Goal: Transaction & Acquisition: Purchase product/service

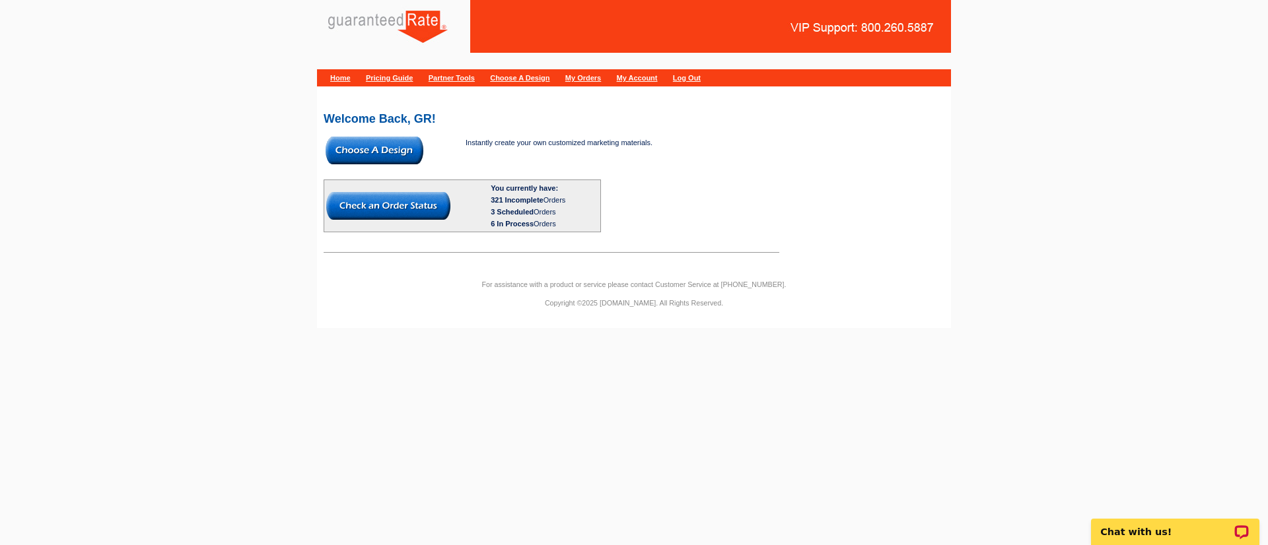
click at [394, 149] on img at bounding box center [375, 151] width 98 height 28
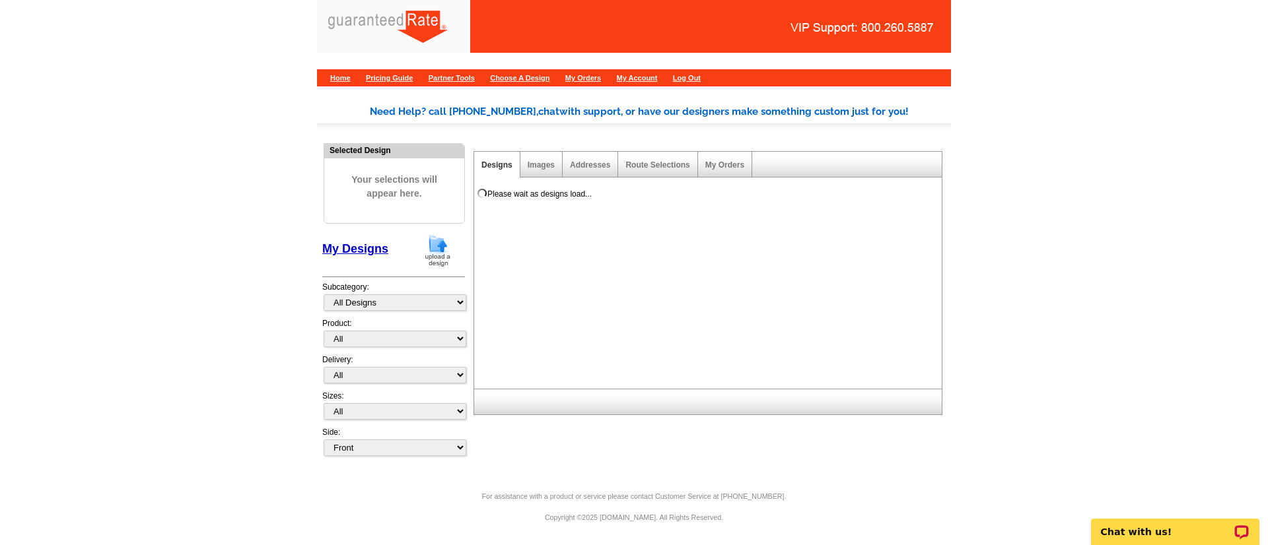
click at [440, 256] on img at bounding box center [438, 251] width 34 height 34
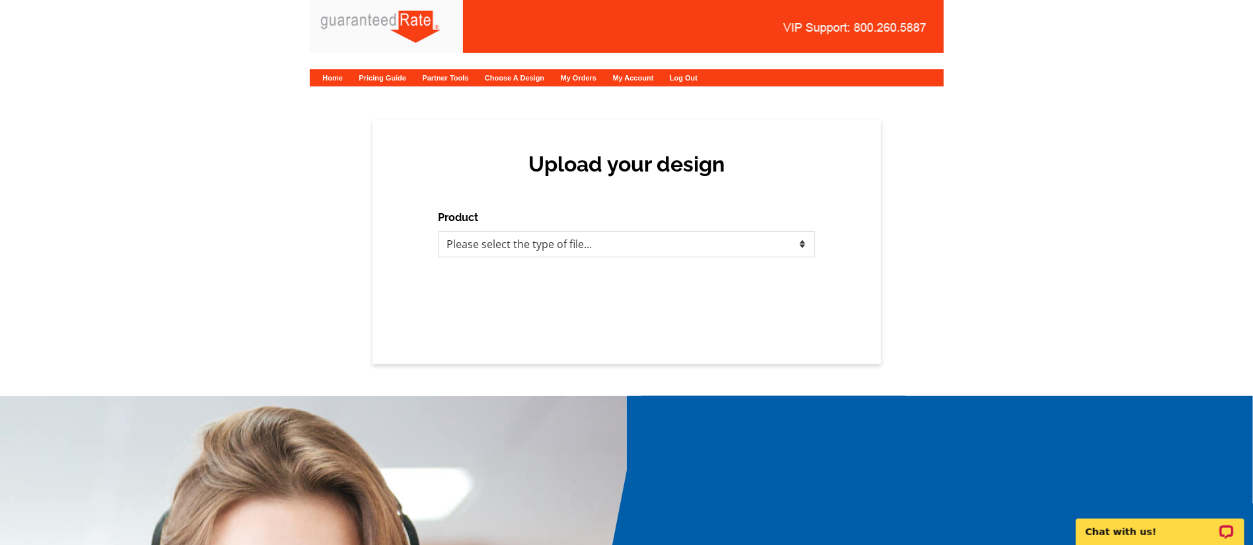
click at [515, 258] on select "Please select the type of file... Postcards Calendars Business Cards Letters an…" at bounding box center [626, 244] width 376 height 26
select select "3"
click at [438, 231] on select "Please select the type of file... Postcards Calendars Business Cards Letters an…" at bounding box center [626, 244] width 376 height 26
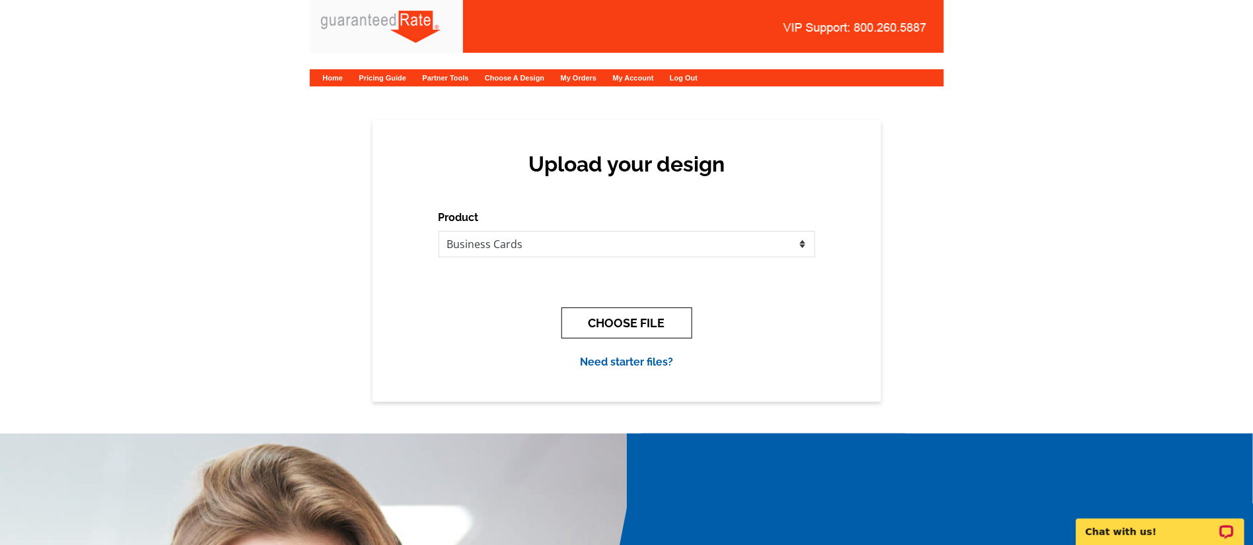
click at [684, 313] on button "CHOOSE FILE" at bounding box center [626, 323] width 131 height 31
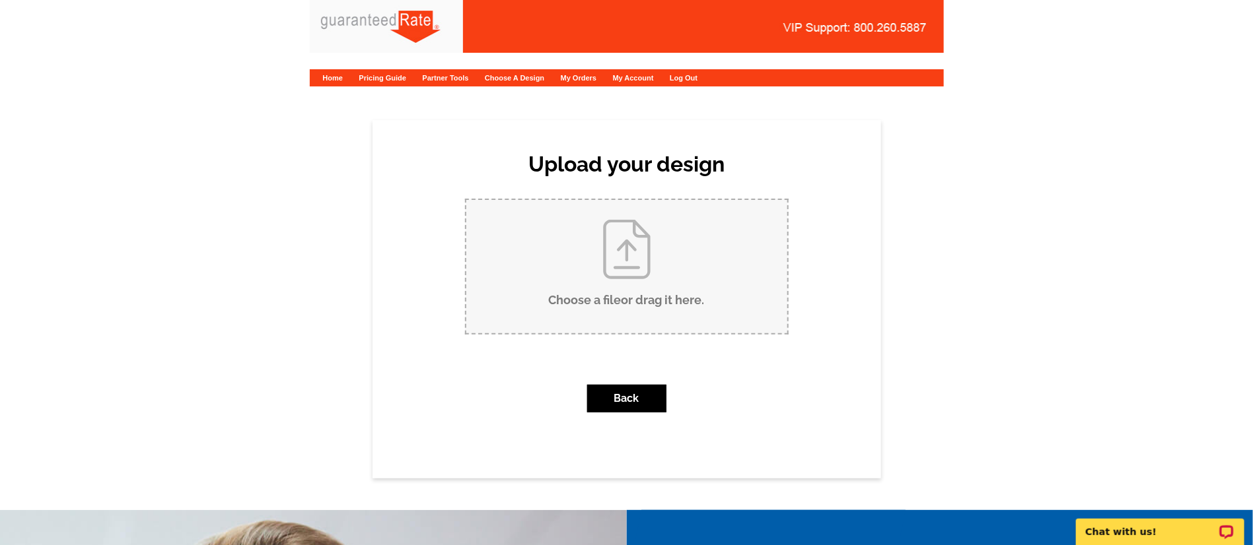
click at [619, 283] on input "Choose a file or drag it here ." at bounding box center [626, 266] width 321 height 133
type input "C:\fakepath\Carlos Reyna Business Card V1.pdf"
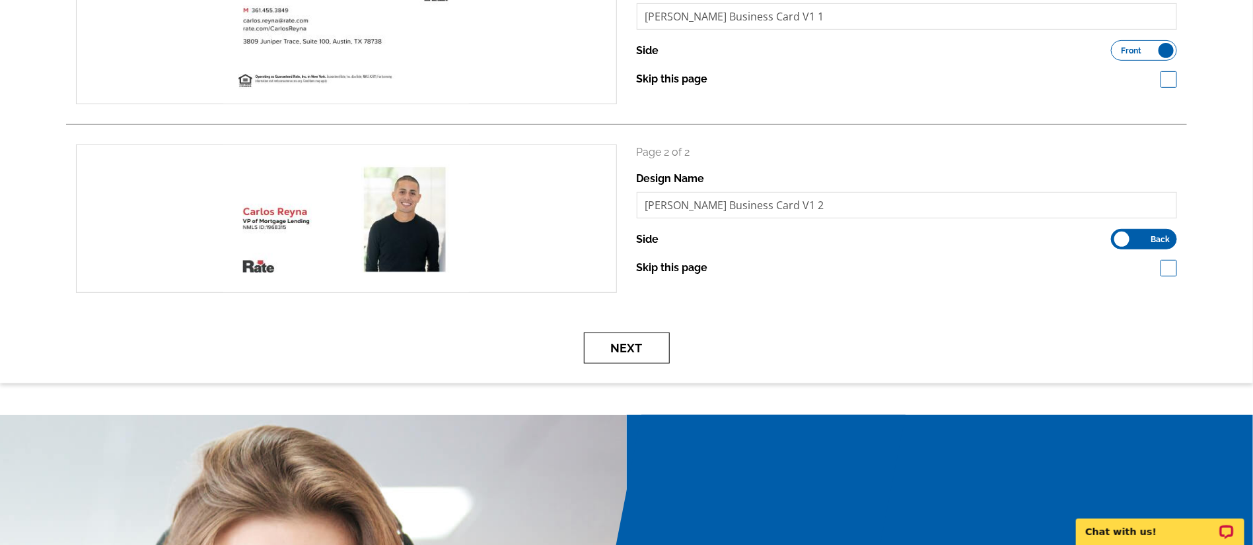
scroll to position [263, 0]
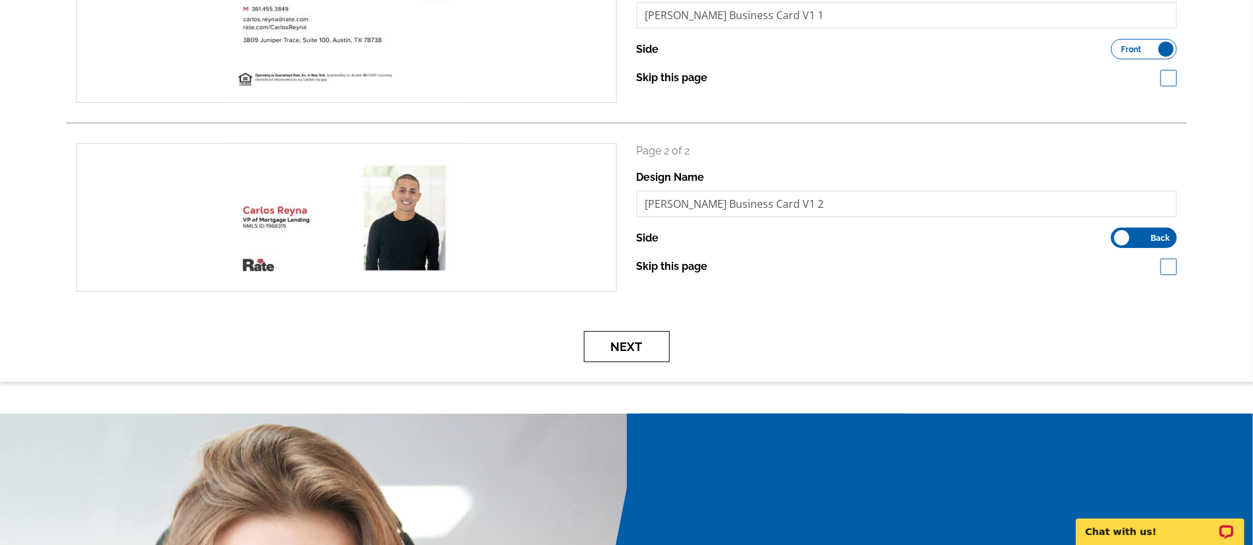
click at [607, 343] on button "Next" at bounding box center [627, 346] width 86 height 31
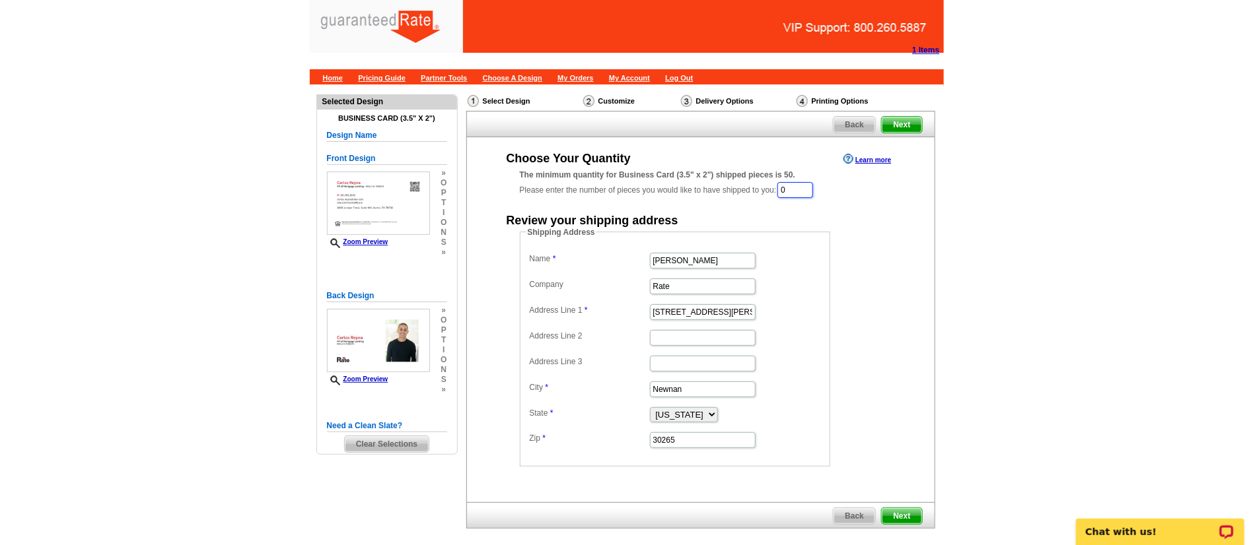
click at [804, 188] on input "0" at bounding box center [795, 190] width 36 height 16
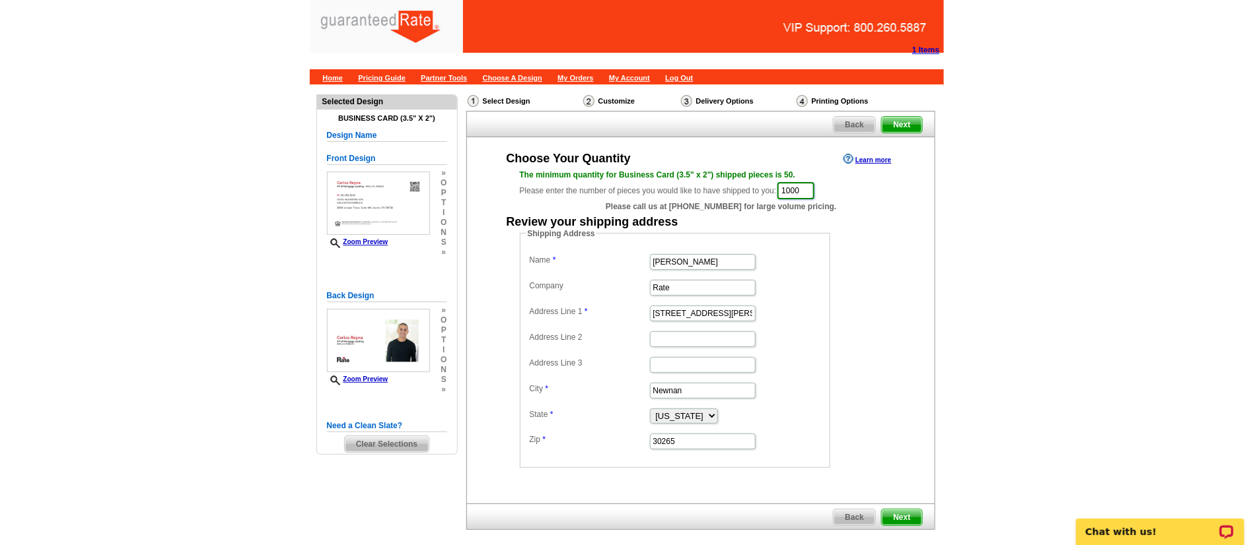
type input "1000"
drag, startPoint x: 724, startPoint y: 259, endPoint x: 434, endPoint y: 250, distance: 290.0
click at [434, 250] on div "Need Help? call 800-260-5887, chat with support, or have our designers make som…" at bounding box center [627, 336] width 634 height 502
type input "Carlos"
type input "Rate"
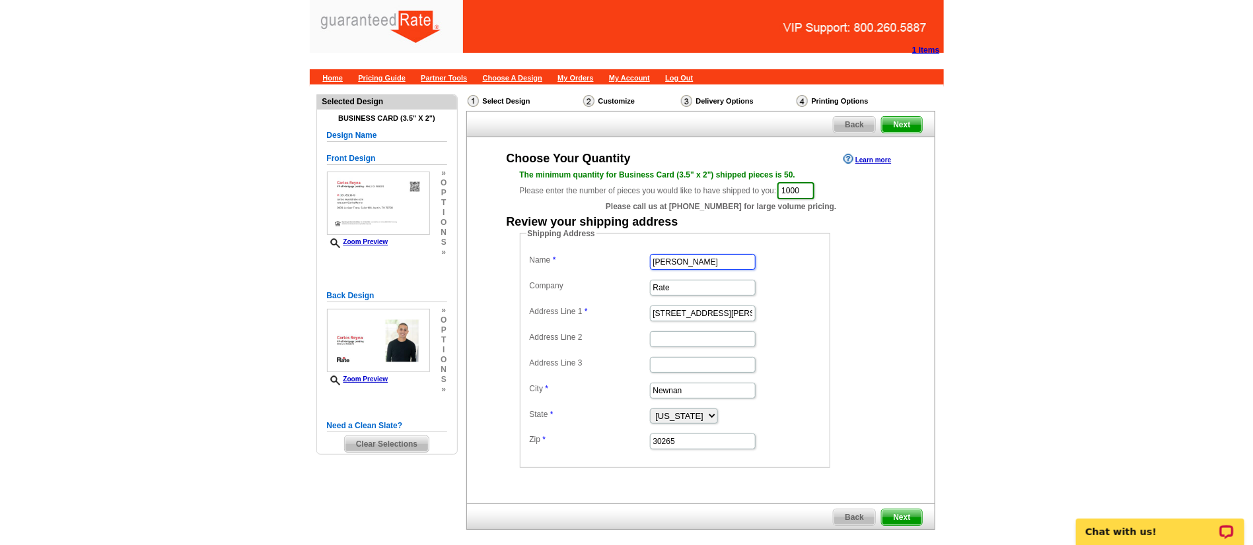
click at [709, 261] on input "Carlos" at bounding box center [703, 262] width 106 height 16
type input "Carlos Reyna"
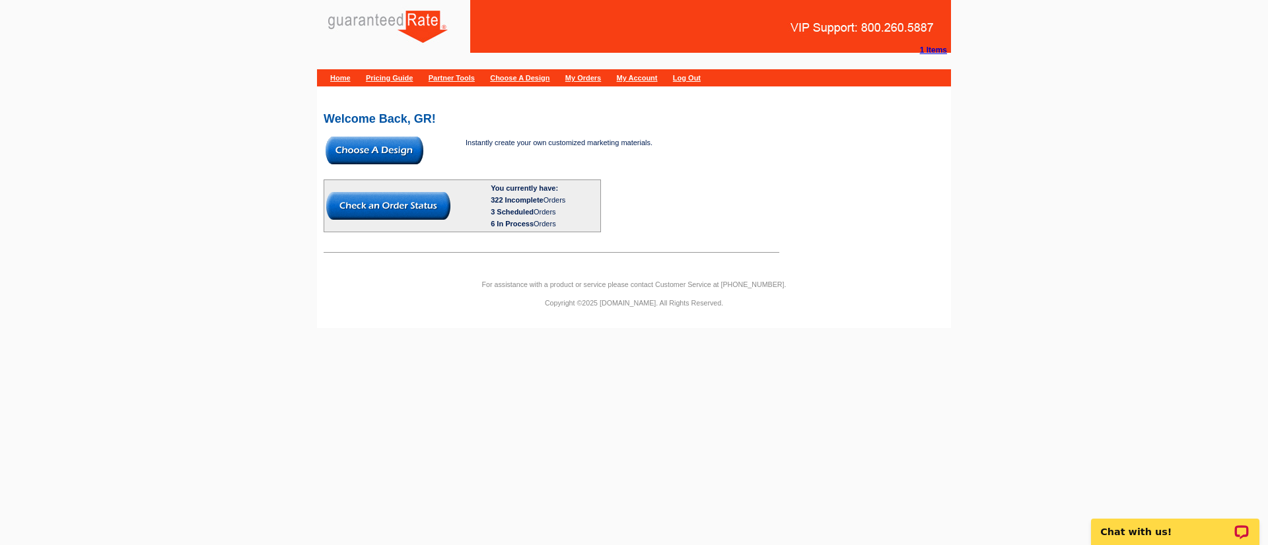
click at [376, 143] on img at bounding box center [375, 151] width 98 height 28
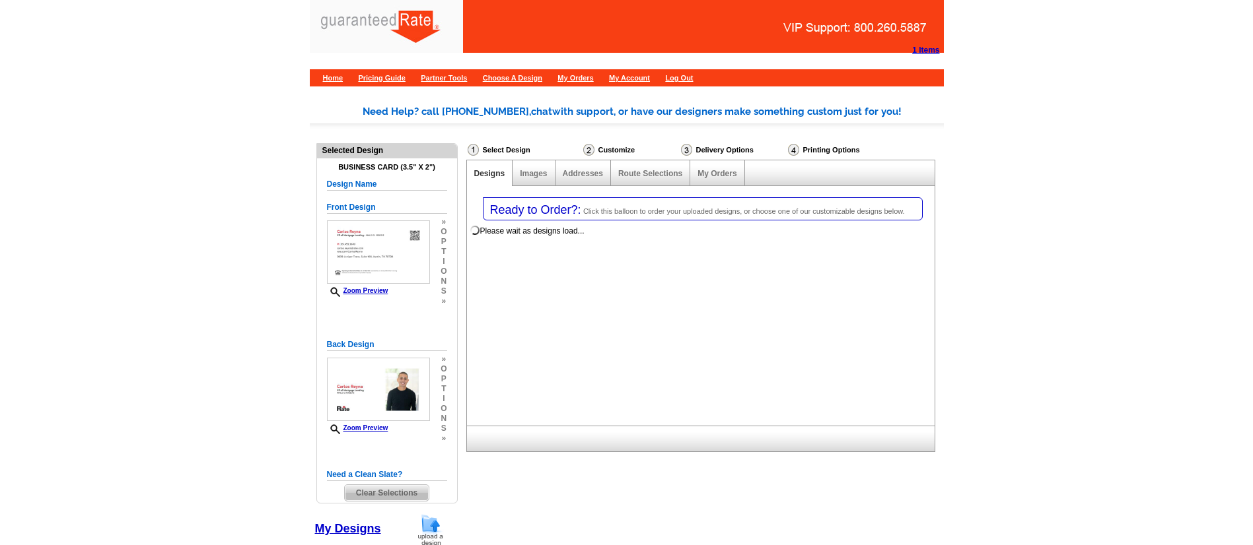
select select "3"
select select "5"
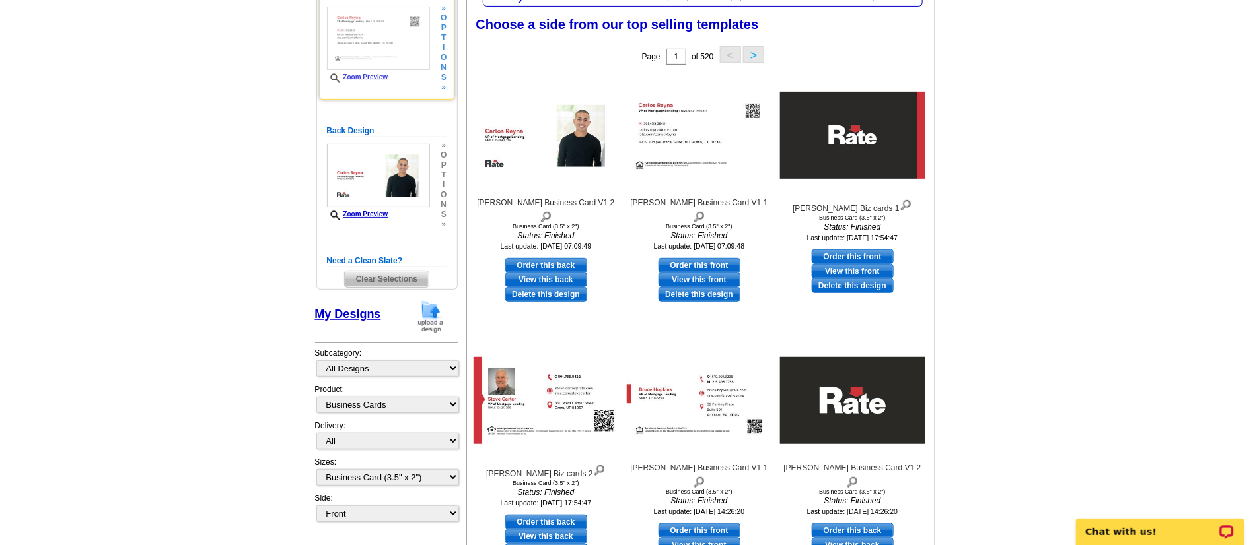
scroll to position [217, 0]
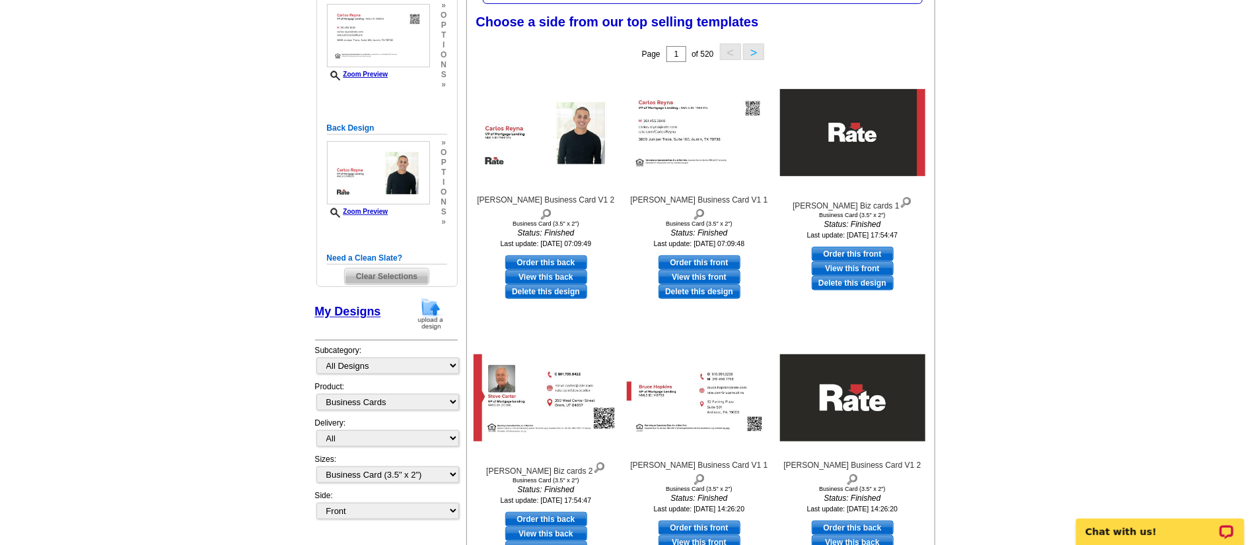
click at [438, 321] on img at bounding box center [430, 314] width 34 height 34
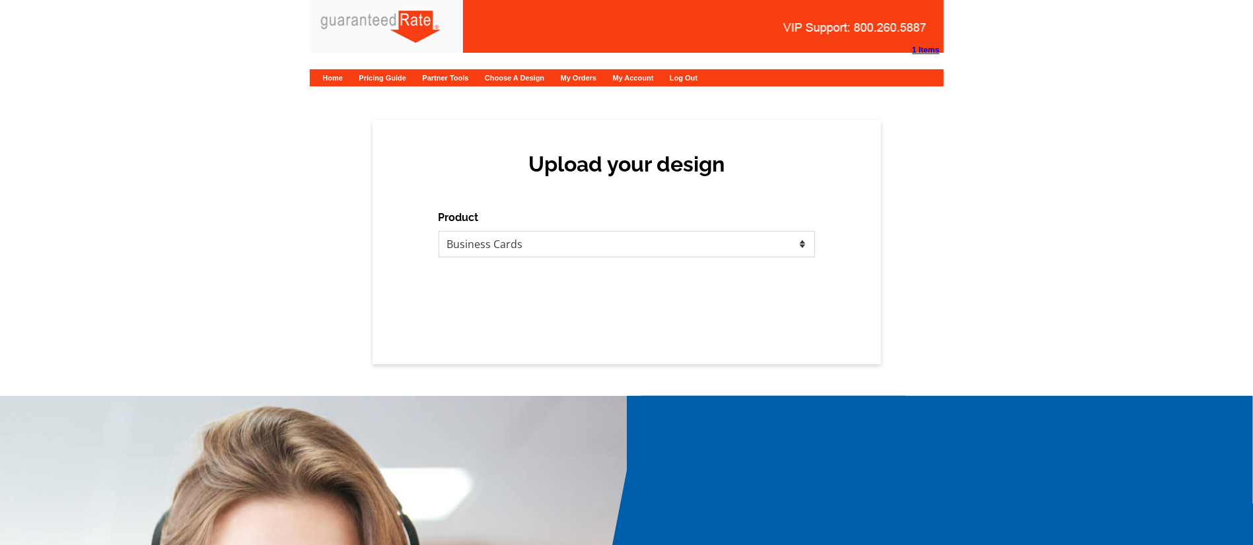
click at [634, 246] on select "Please select the type of file... Postcards Calendars Business Cards Letters an…" at bounding box center [626, 244] width 376 height 26
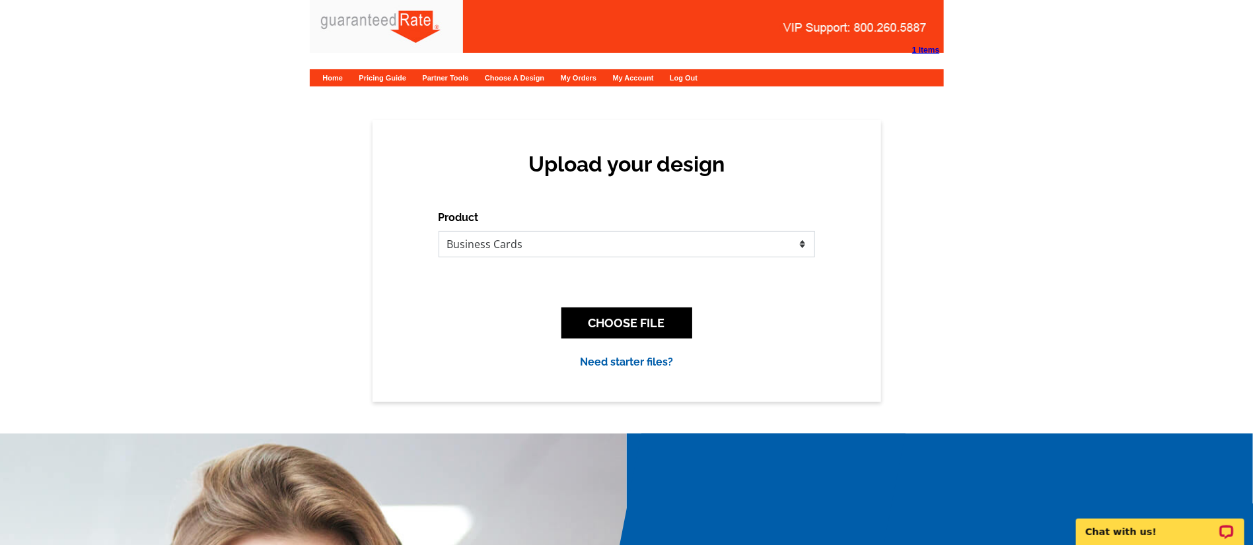
click at [438, 231] on select "Please select the type of file... Postcards Calendars Business Cards Letters an…" at bounding box center [626, 244] width 376 height 26
click at [641, 328] on button "CHOOSE FILE" at bounding box center [626, 323] width 131 height 31
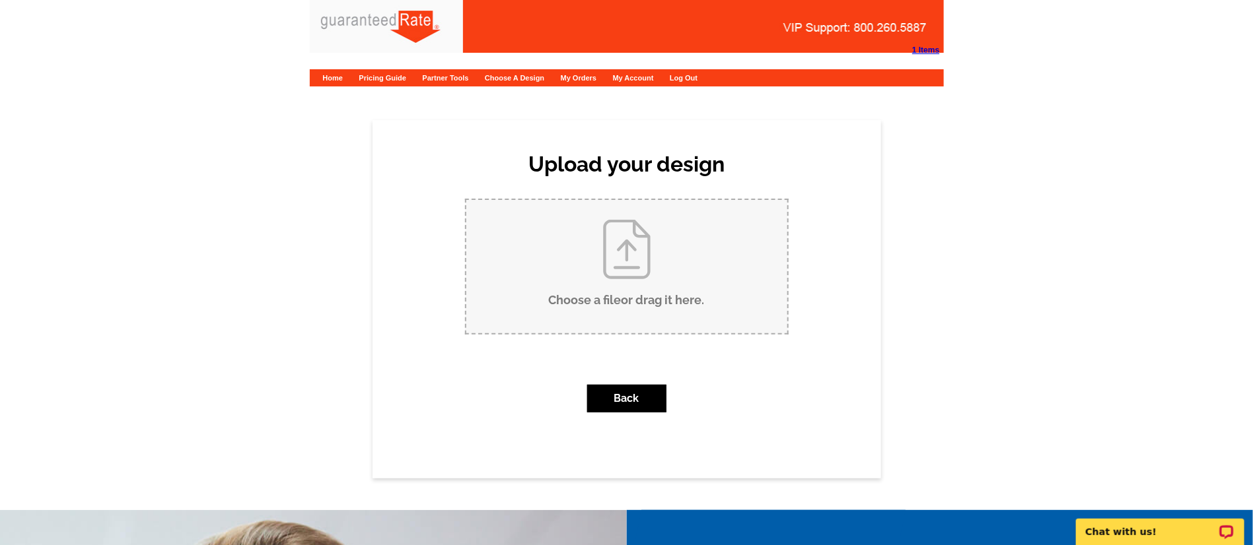
click at [628, 311] on input "Choose a file or drag it here ." at bounding box center [626, 266] width 321 height 133
type input "C:\fakepath\Alec Butler V1 Business Card.pdf"
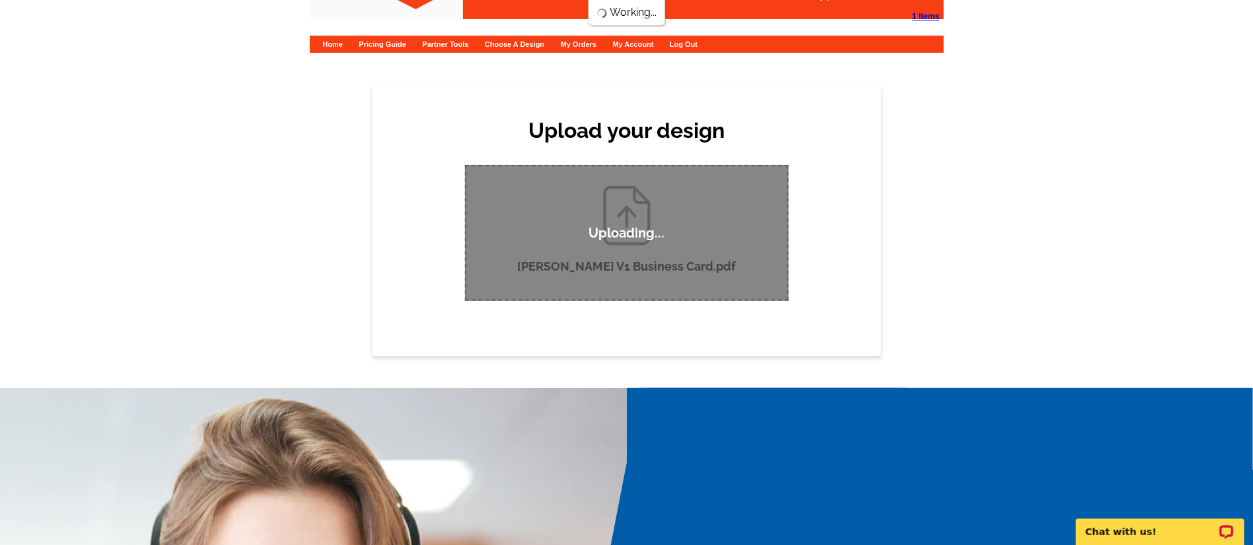
scroll to position [36, 0]
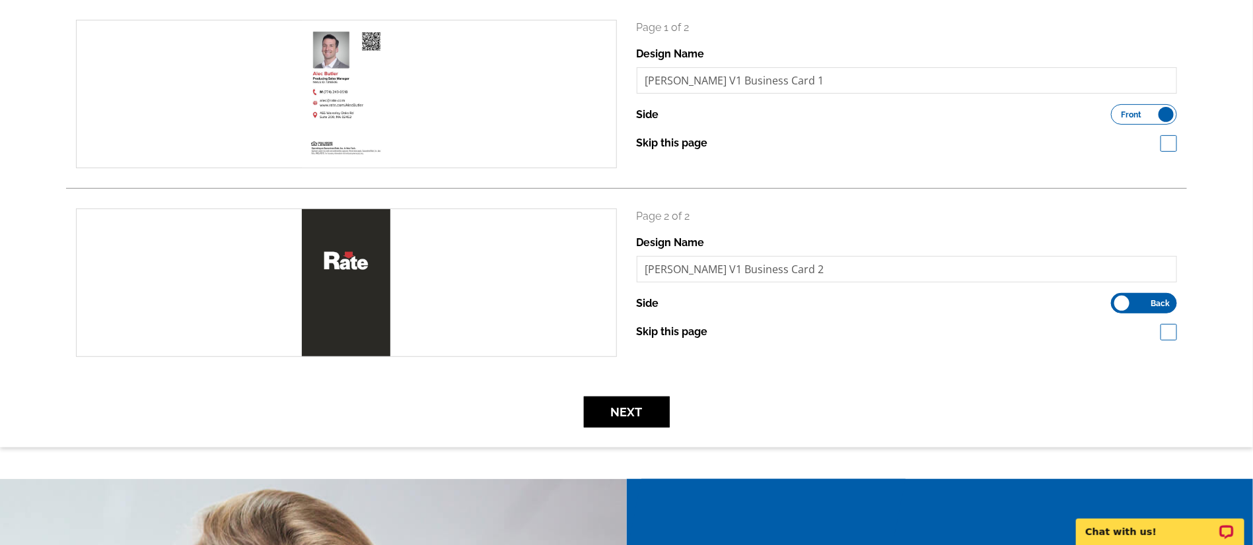
scroll to position [201, 0]
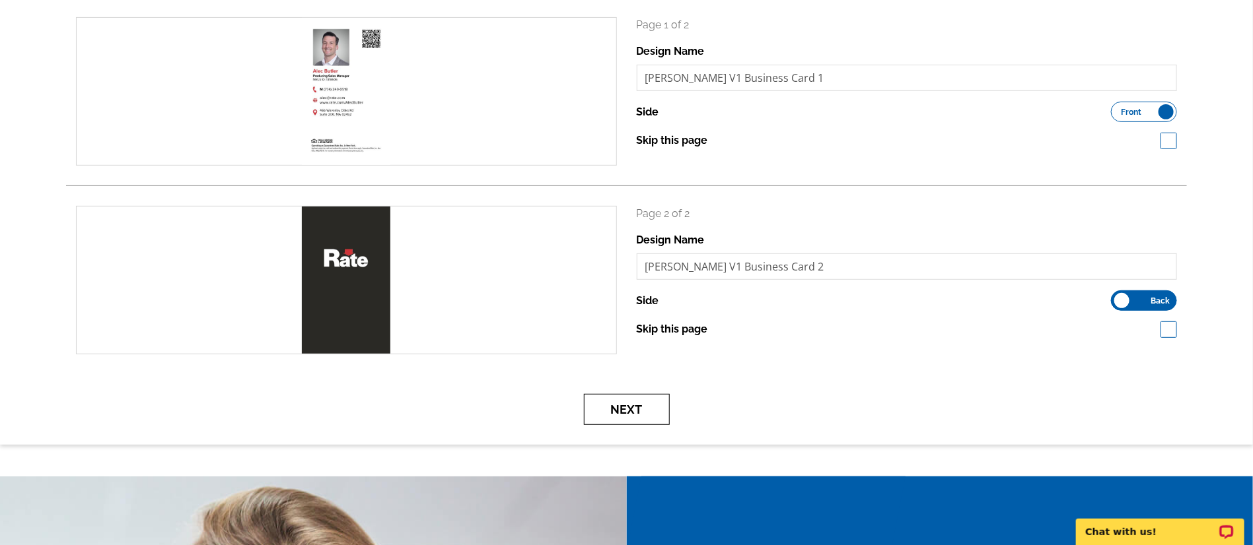
click at [620, 416] on button "Next" at bounding box center [627, 409] width 86 height 31
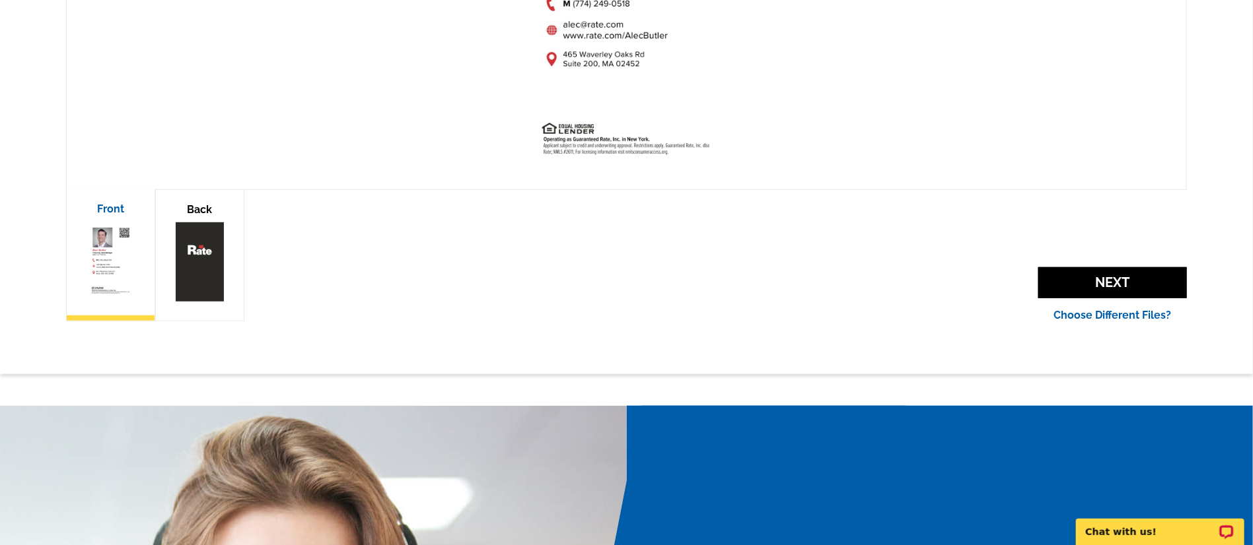
scroll to position [389, 0]
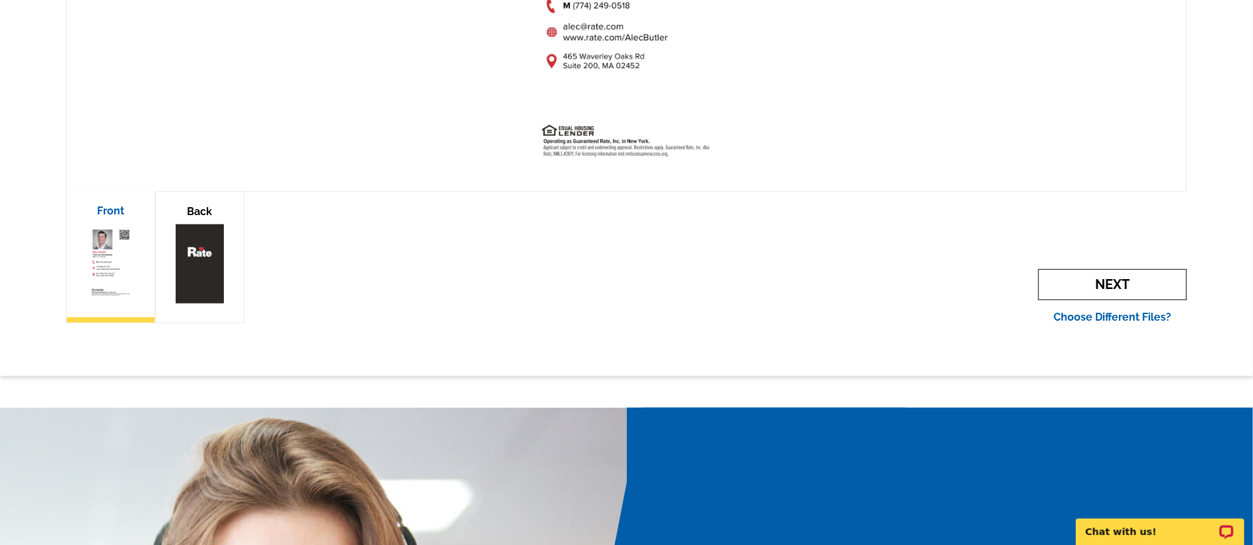
click at [1136, 291] on span "Next" at bounding box center [1112, 284] width 149 height 31
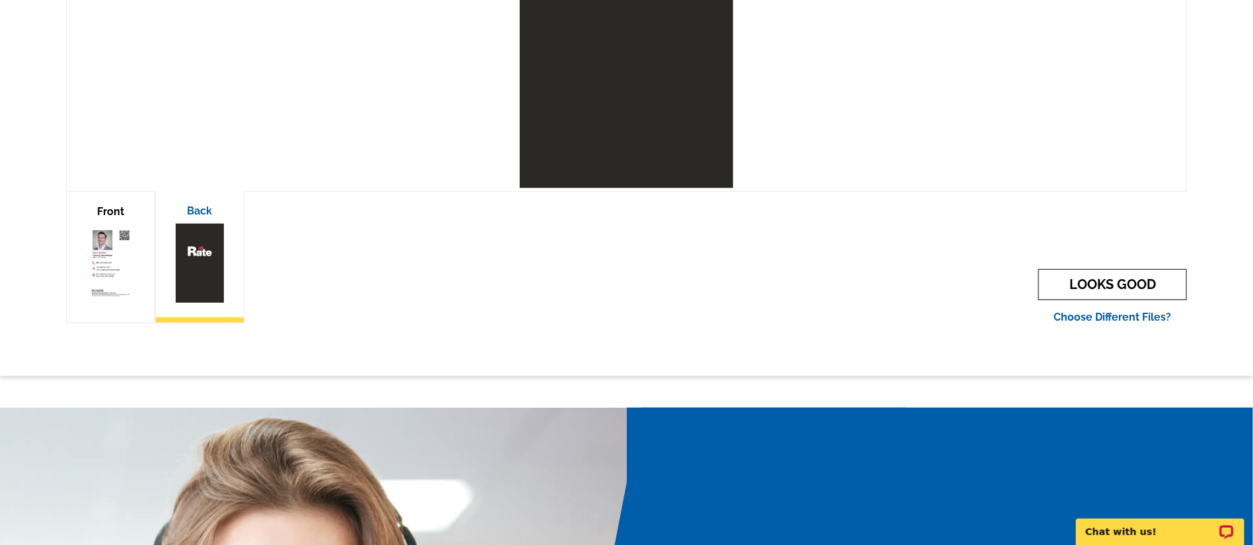
click at [1136, 291] on link "LOOKS GOOD" at bounding box center [1112, 284] width 149 height 31
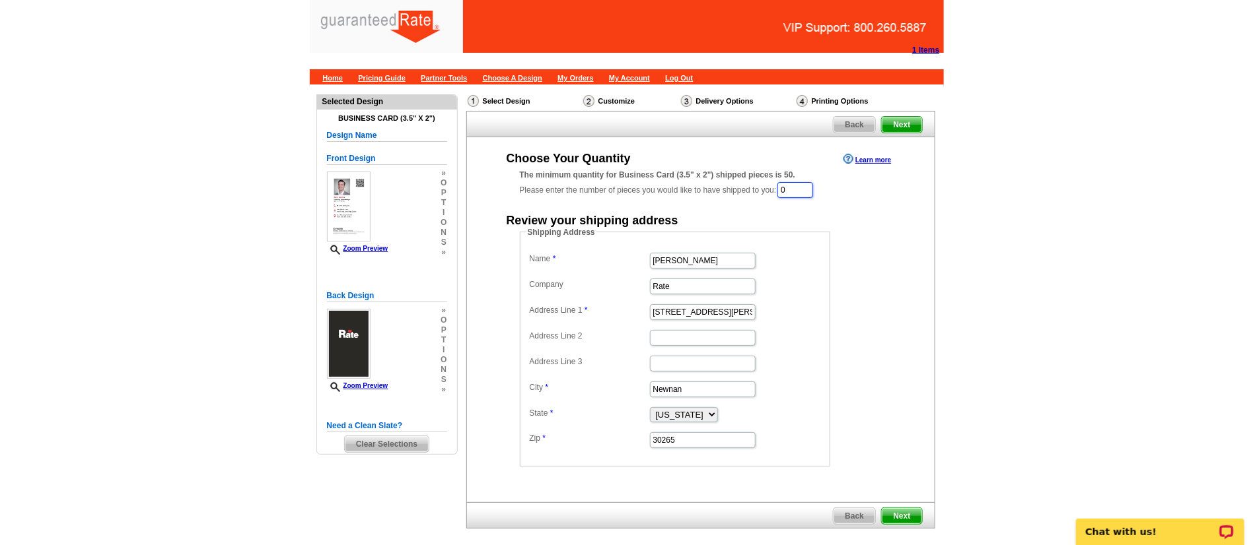
click at [804, 188] on input "0" at bounding box center [795, 190] width 36 height 16
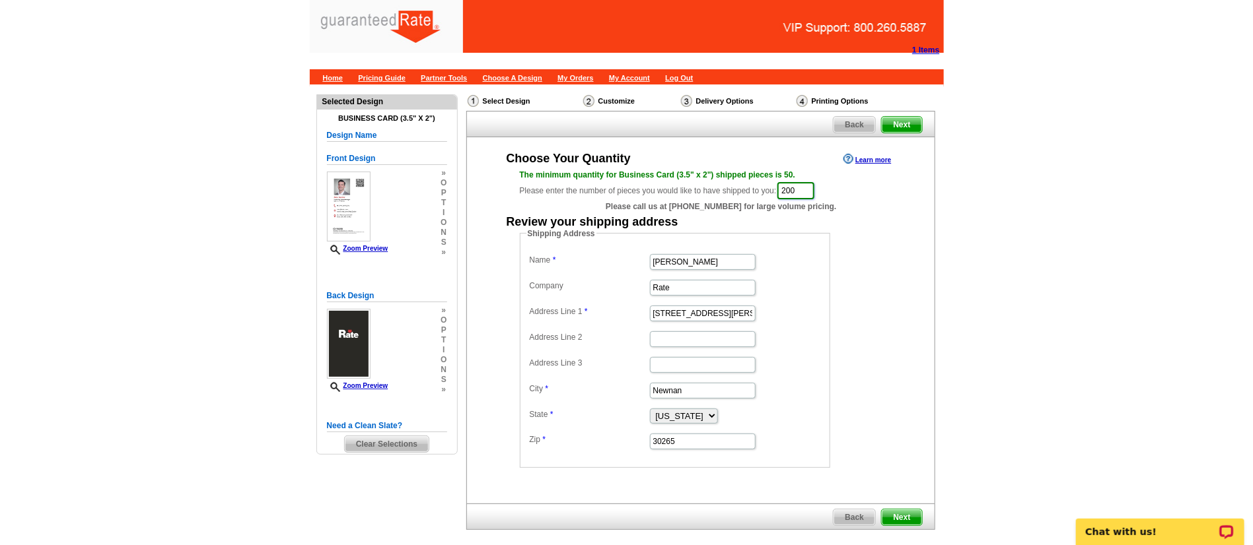
type input "200"
click at [720, 264] on input "Marisa Jarkezian" at bounding box center [703, 262] width 106 height 16
type input "M"
type input "[PERSON_NAME]"
drag, startPoint x: 741, startPoint y: 314, endPoint x: 547, endPoint y: 321, distance: 194.2
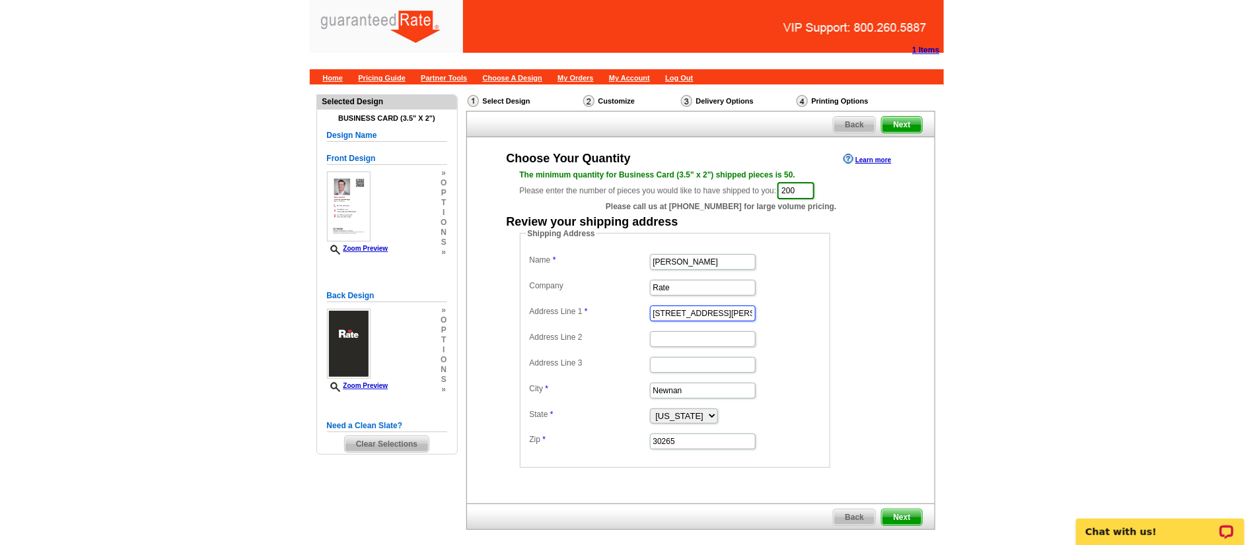
click at [547, 321] on dd "34 Blake Ridge" at bounding box center [674, 312] width 297 height 20
paste input "[STREET_ADDRESS][PERSON_NAME]"
type input "[STREET_ADDRESS][PERSON_NAME]"
drag, startPoint x: 703, startPoint y: 440, endPoint x: 507, endPoint y: 450, distance: 195.7
click at [507, 450] on div "Shipping Address Name Alec Butler Company Rate Address Line 1 79 Edgell Drive A…" at bounding box center [700, 348] width 415 height 240
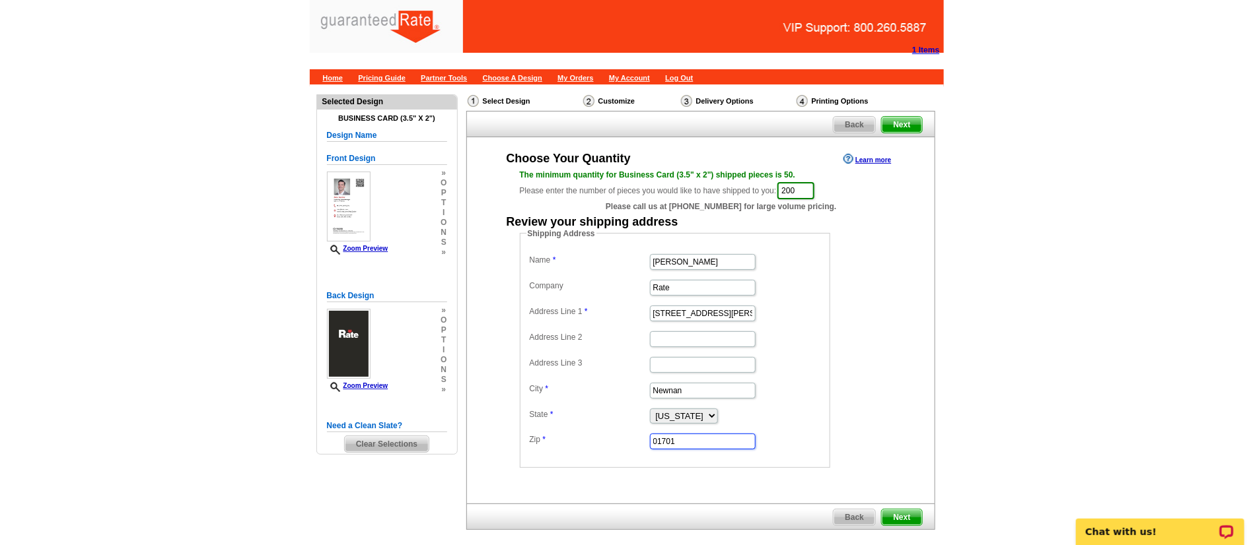
type input "01701"
drag, startPoint x: 724, startPoint y: 394, endPoint x: 543, endPoint y: 380, distance: 182.1
click at [543, 380] on dd "Newnan" at bounding box center [674, 390] width 297 height 20
paste input "Framingham"
type input "Framingham"
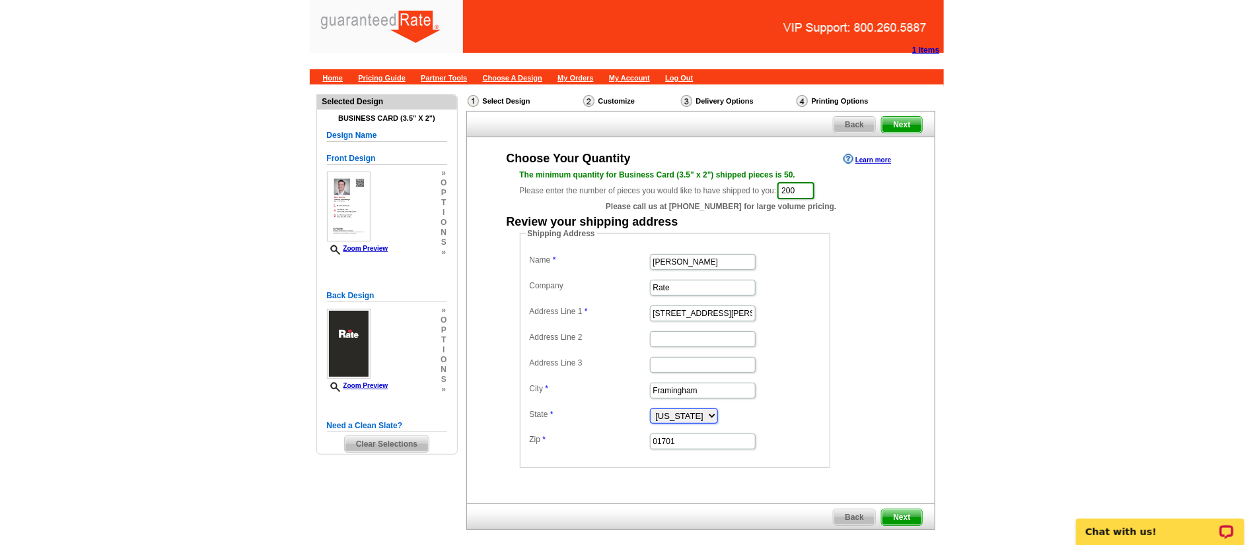
click at [676, 415] on select "Alabama Alaska Arizona Arkansas California Colorado Connecticut District of Col…" at bounding box center [684, 416] width 68 height 15
select select "MA"
click at [650, 409] on select "Alabama Alaska Arizona Arkansas California Colorado Connecticut District of Col…" at bounding box center [684, 416] width 68 height 15
click at [871, 301] on form "Shipping Address Name Alec Butler Company Rate Address Line 1 79 Edgell Drive A…" at bounding box center [701, 348] width 362 height 240
click at [913, 516] on span "Next" at bounding box center [901, 518] width 40 height 16
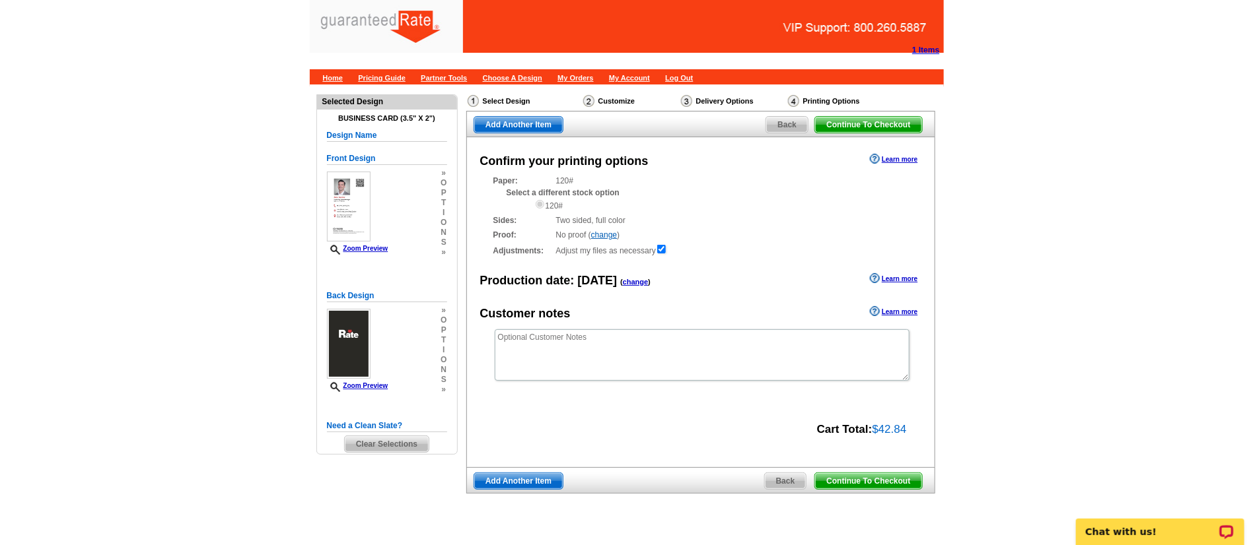
click at [873, 475] on span "Continue To Checkout" at bounding box center [868, 481] width 106 height 16
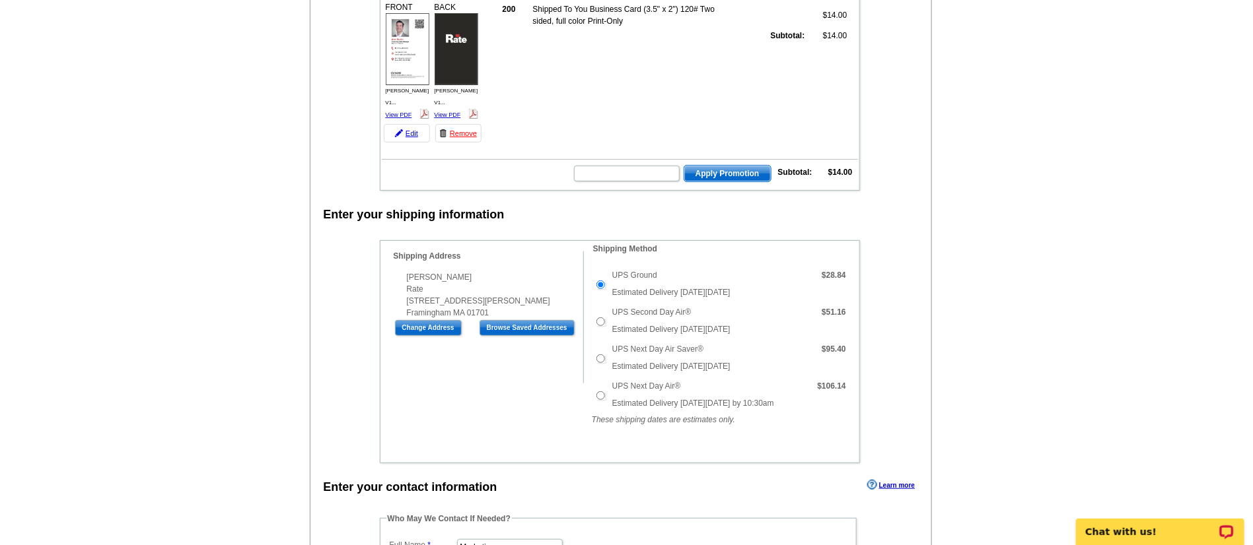
scroll to position [339, 0]
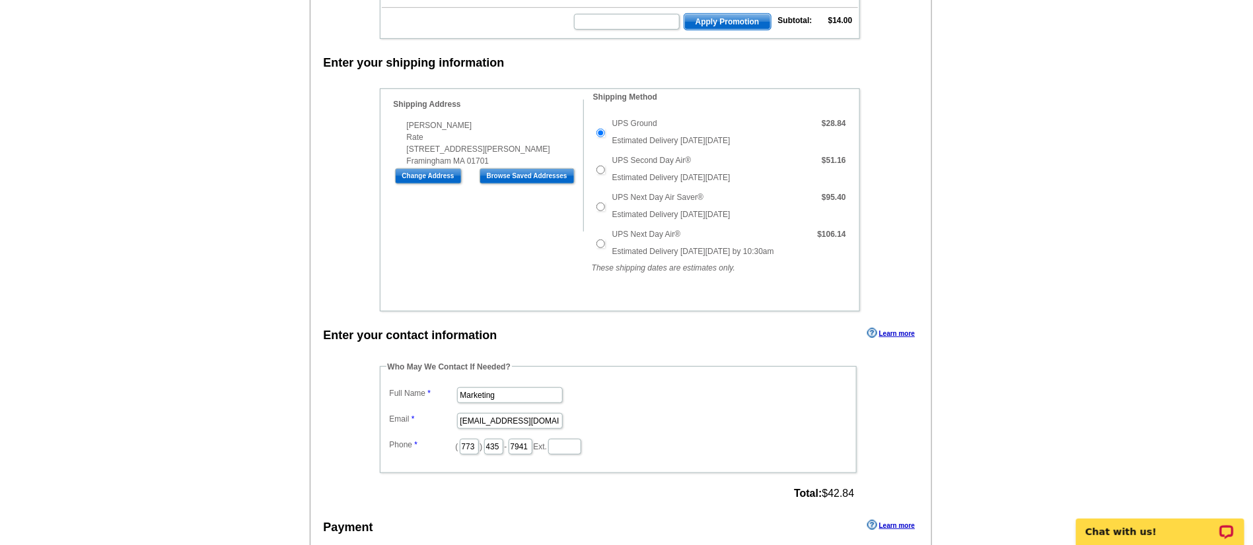
click at [502, 168] on div "Shipping Information Name Alec Butler Company Rate Address Line 1 79 Edgell Dri…" at bounding box center [620, 199] width 480 height 223
click at [501, 164] on div "Shipping Information Name Alec Butler Company Rate Address Line 1 79 Edgell Dri…" at bounding box center [620, 199] width 480 height 223
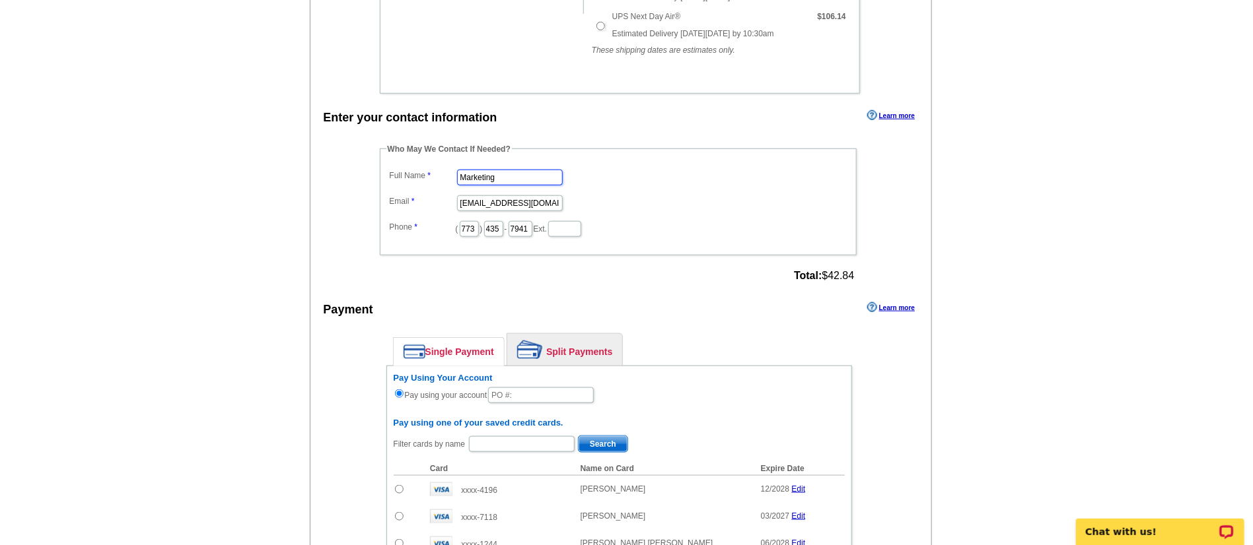
drag, startPoint x: 503, startPoint y: 162, endPoint x: 313, endPoint y: 147, distance: 190.7
click at [313, 147] on div "Enter your contact information Learn more Who May We Contact If Needed? Full Na…" at bounding box center [620, 509] width 621 height 804
type input "[PERSON_NAME]"
type input "[PERSON_NAME][EMAIL_ADDRESS][PERSON_NAME][DOMAIN_NAME]"
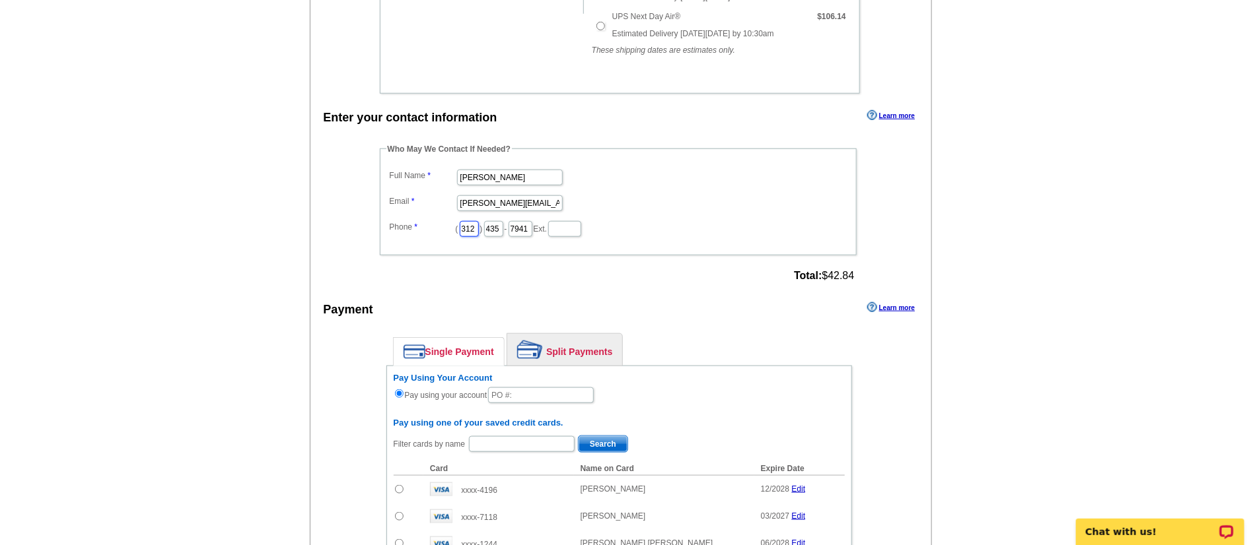
type input "312"
type input "509"
type input "4245"
click at [313, 147] on div "Enter your contact information Learn more Who May We Contact If Needed? Full Na…" at bounding box center [620, 509] width 621 height 804
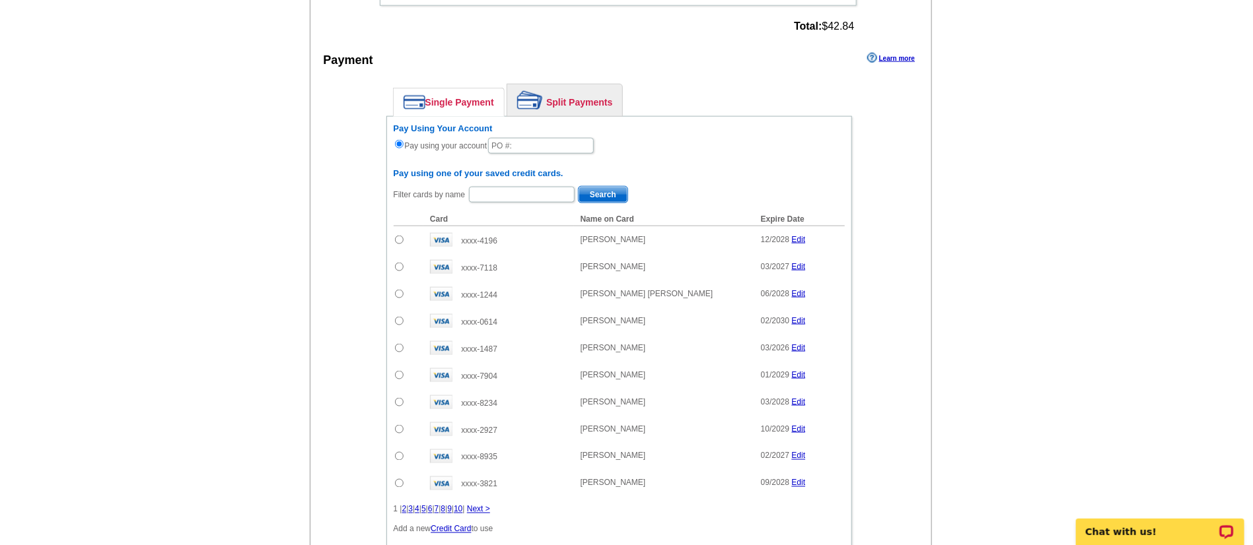
scroll to position [812, 0]
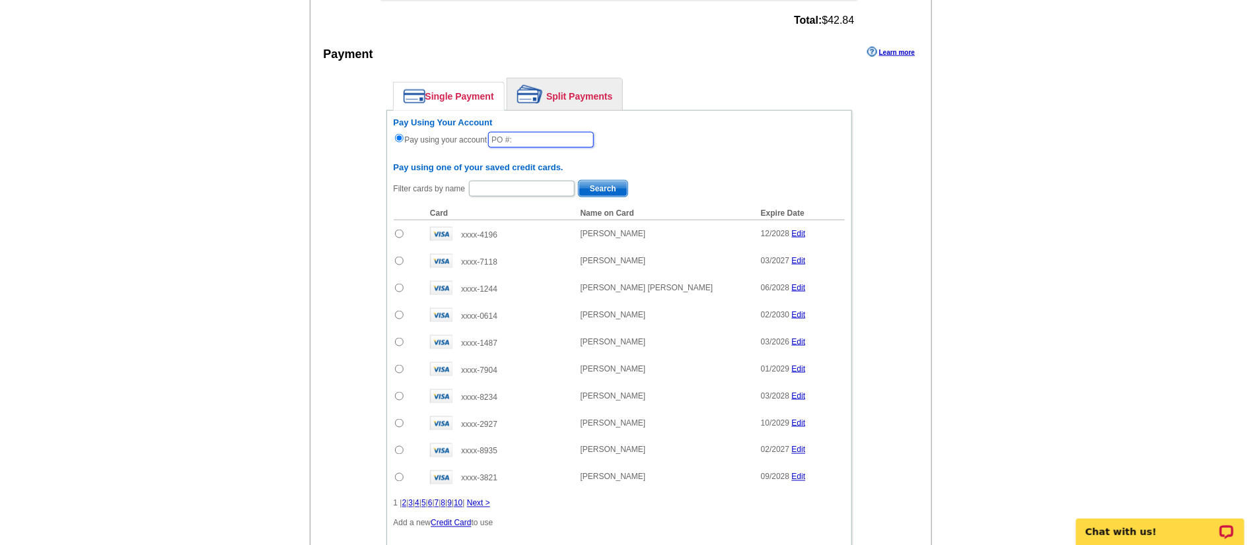
click at [553, 132] on input "text" at bounding box center [541, 140] width 106 height 16
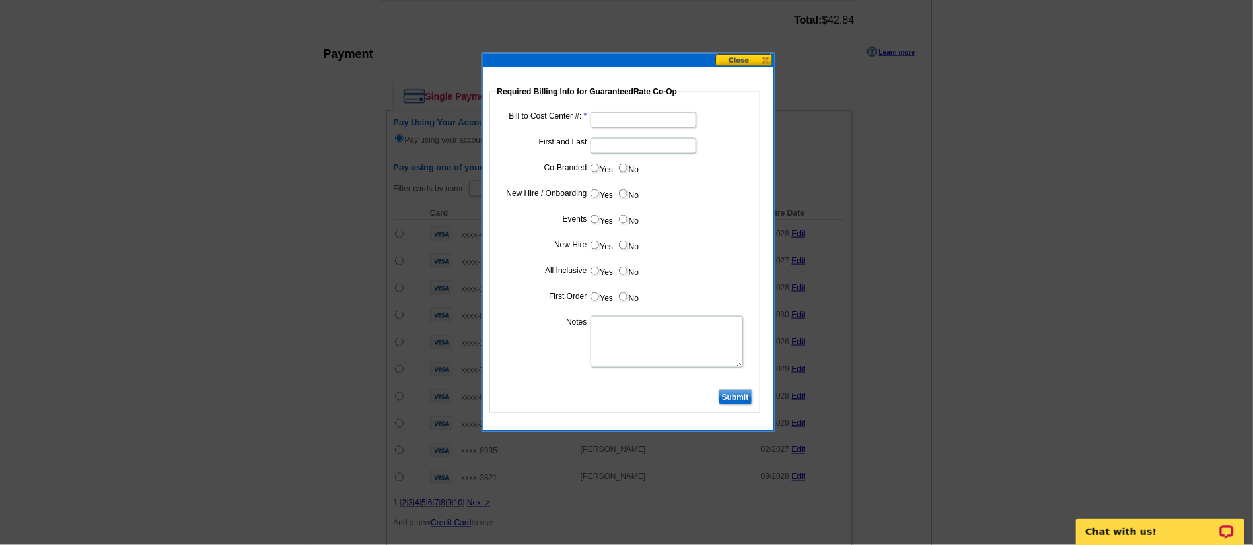
type input "08252025_DZ)926"
click at [604, 118] on input "Bill to Cost Center #:" at bounding box center [643, 120] width 106 height 16
type input "1904"
click at [606, 145] on input "First and Last" at bounding box center [643, 146] width 106 height 16
type input "[PERSON_NAME]"
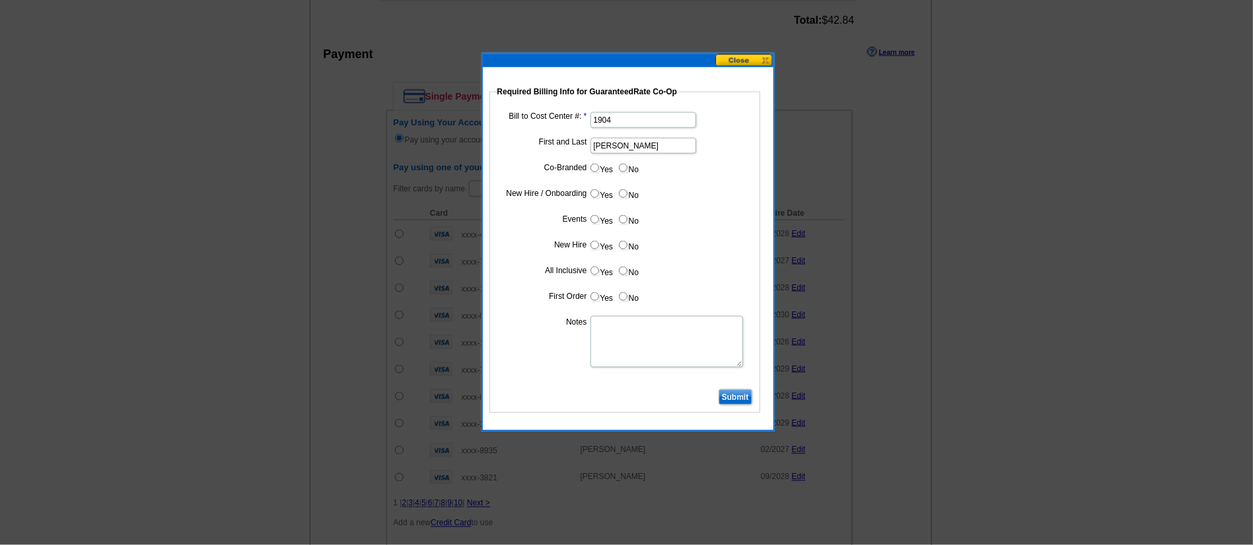
click at [623, 168] on input "No" at bounding box center [623, 168] width 9 height 9
radio input "true"
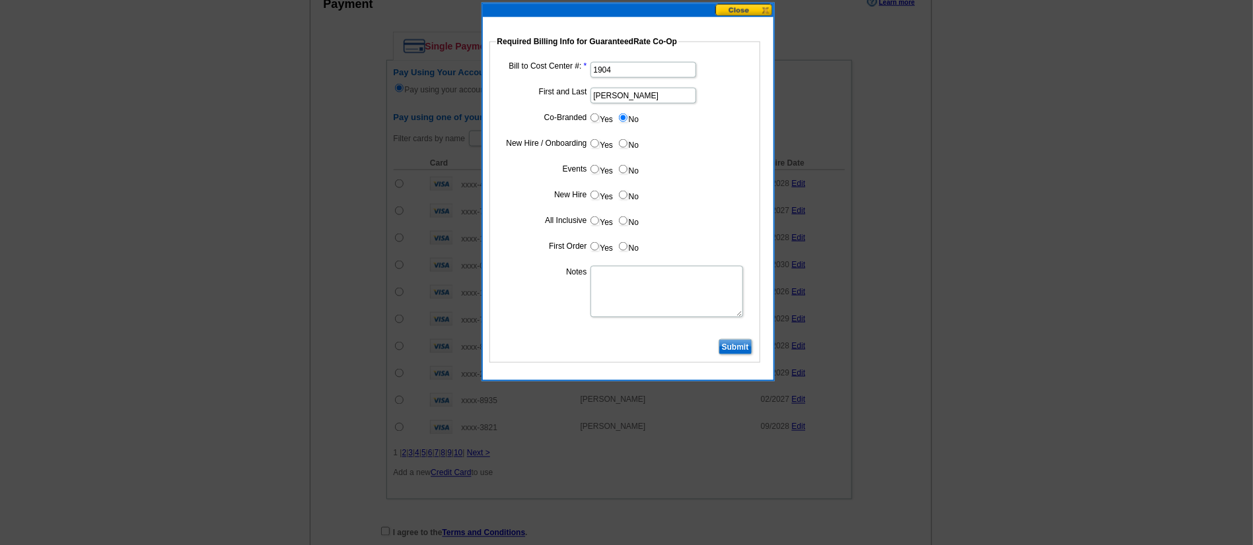
click at [596, 143] on input "Yes" at bounding box center [594, 143] width 9 height 9
radio input "true"
click at [623, 170] on input "No" at bounding box center [623, 169] width 9 height 9
radio input "true"
click at [594, 197] on input "Yes" at bounding box center [594, 195] width 9 height 9
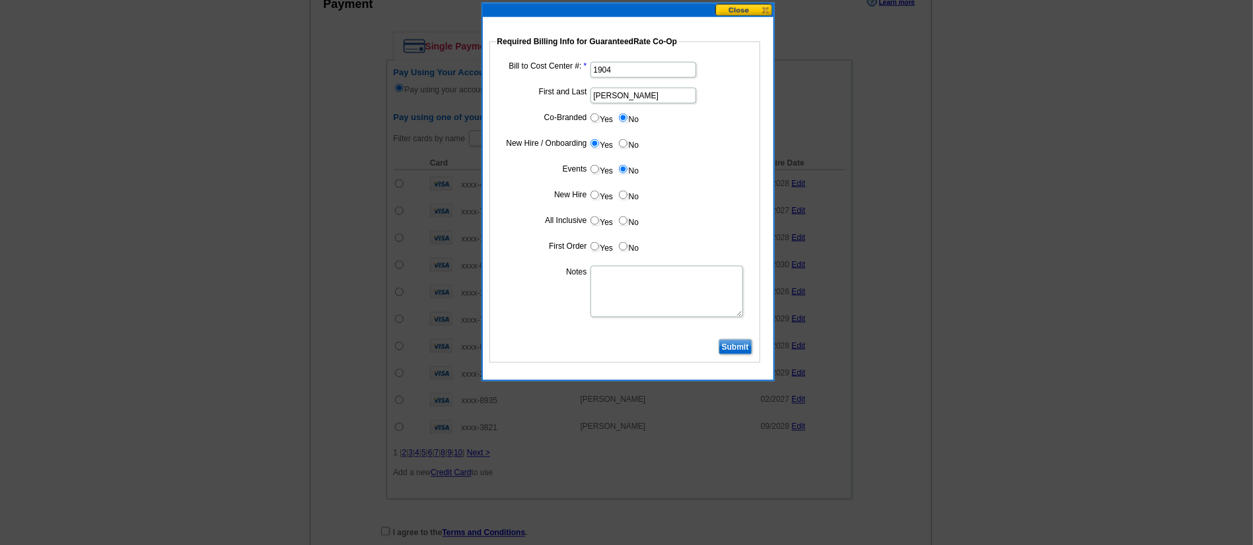
radio input "true"
click at [596, 222] on input "Yes" at bounding box center [594, 221] width 9 height 9
radio input "true"
click at [597, 250] on input "Yes" at bounding box center [594, 246] width 9 height 9
radio input "true"
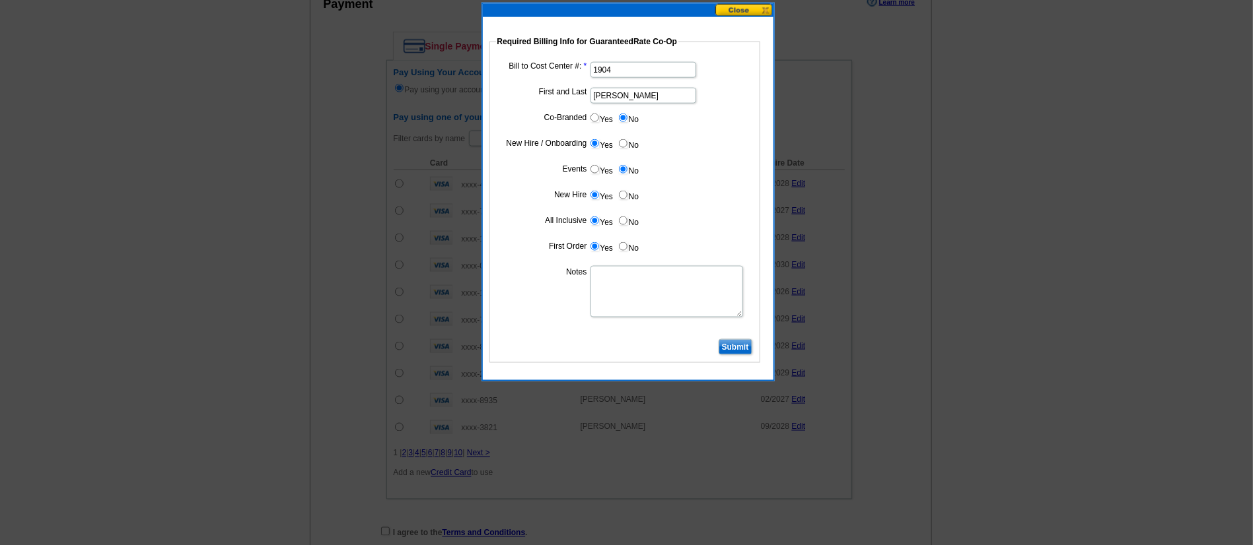
click at [634, 283] on textarea "Notes" at bounding box center [666, 292] width 153 height 52
type textarea "CC: 1904. New Hire Business Cards. Charge to branch."
click at [735, 341] on input "Submit" at bounding box center [735, 347] width 34 height 16
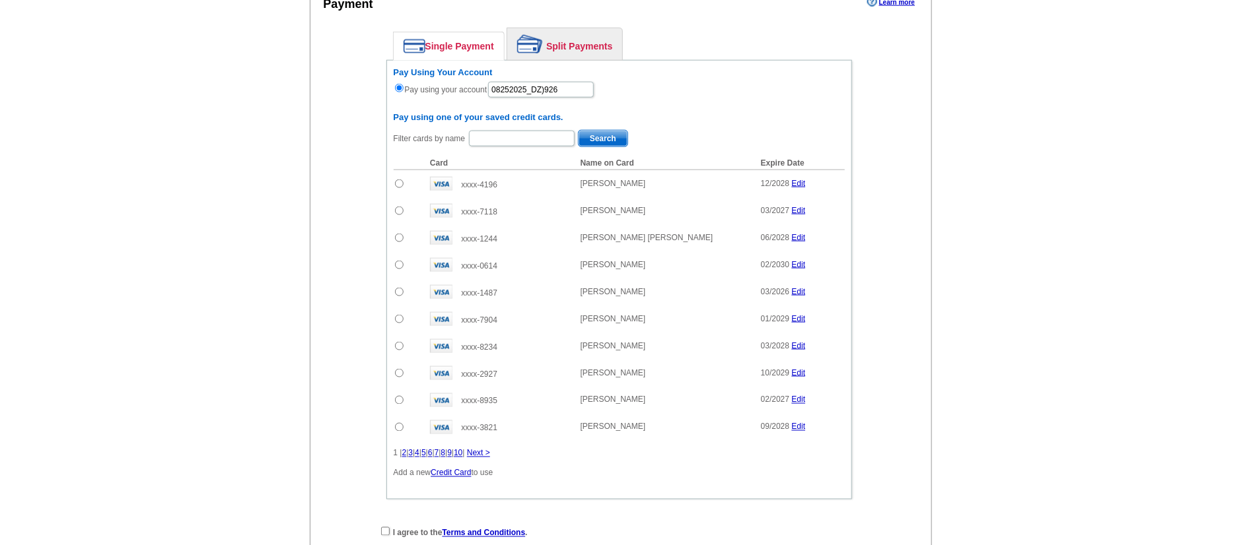
scroll to position [1013, 0]
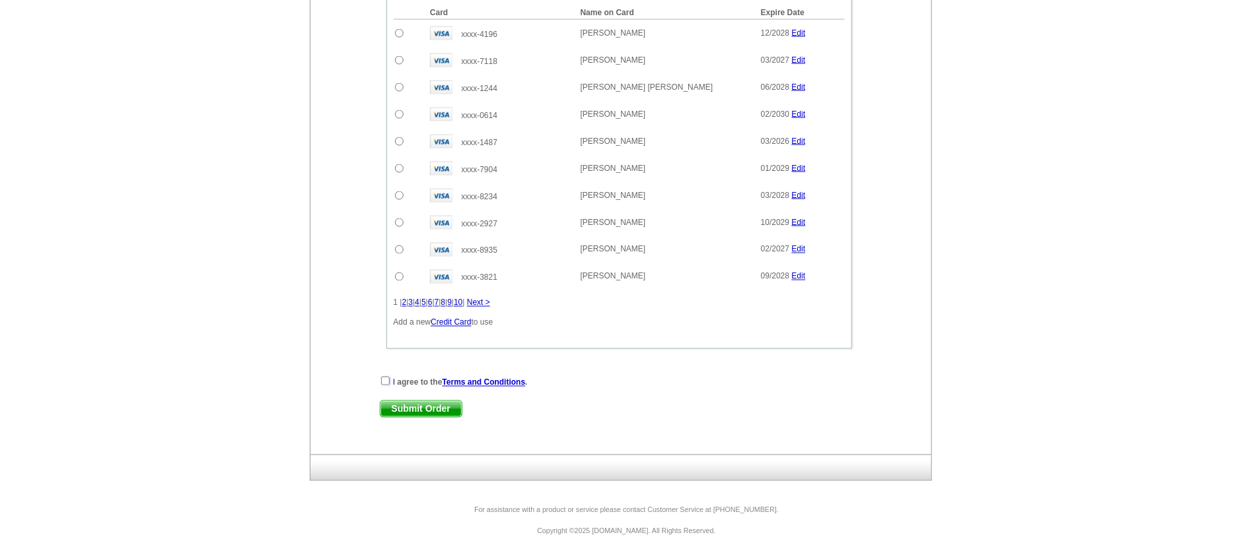
click at [384, 377] on input "checkbox" at bounding box center [385, 381] width 9 height 9
checkbox input "true"
click at [407, 401] on span "Submit Order" at bounding box center [420, 409] width 81 height 16
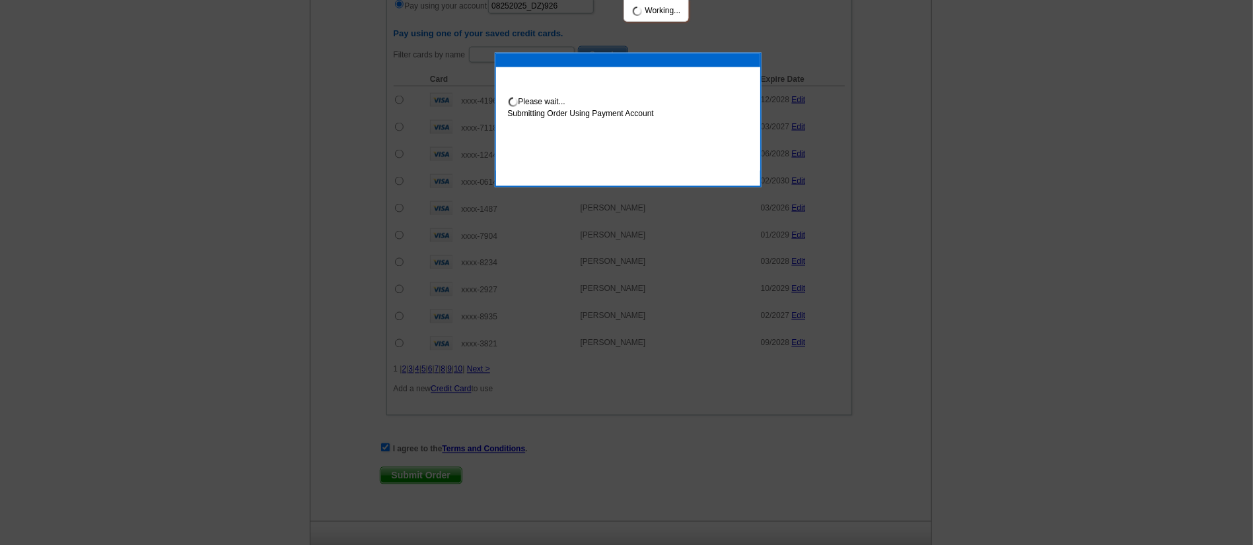
scroll to position [1080, 0]
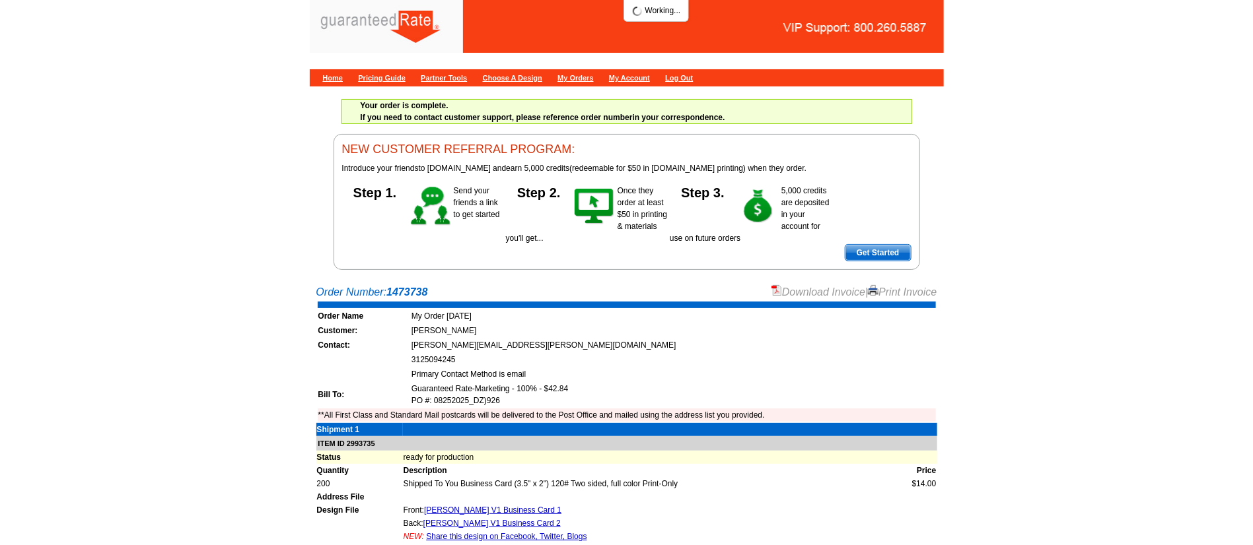
click at [812, 291] on link "Download Invoice" at bounding box center [818, 292] width 94 height 11
